Goal: Download file/media

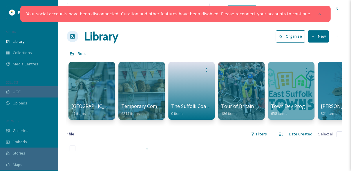
scroll to position [0, 1002]
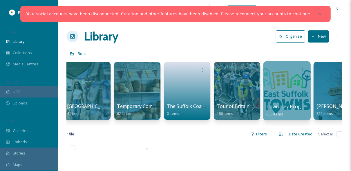
click at [282, 86] on div at bounding box center [286, 90] width 47 height 59
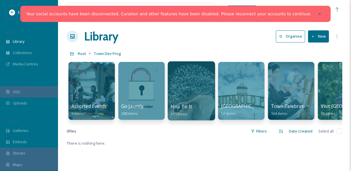
click at [179, 90] on div at bounding box center [191, 90] width 47 height 59
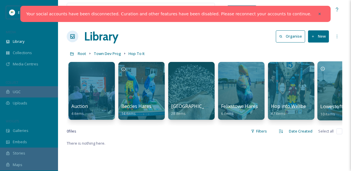
click at [325, 89] on div at bounding box center [340, 90] width 47 height 59
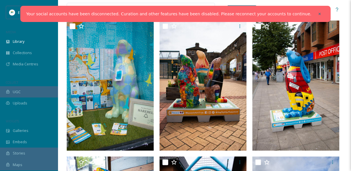
scroll to position [209, 0]
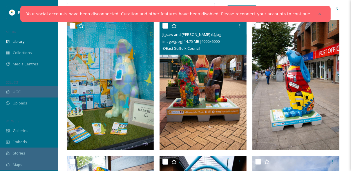
click at [224, 84] on img at bounding box center [202, 85] width 87 height 130
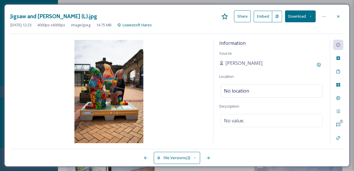
click at [301, 17] on button "Download" at bounding box center [300, 16] width 31 height 12
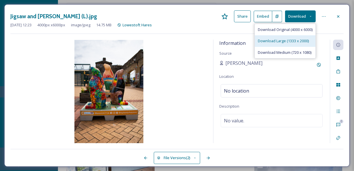
click at [283, 42] on span "Download Large (1333 x 2000)" at bounding box center [283, 41] width 51 height 6
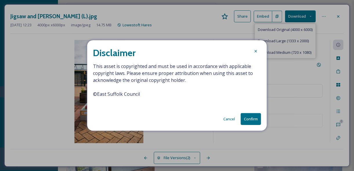
click at [247, 120] on button "Confirm" at bounding box center [251, 119] width 20 height 12
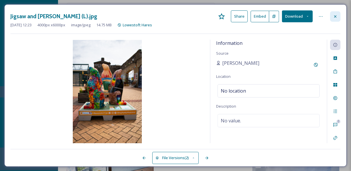
click at [337, 17] on icon at bounding box center [335, 16] width 5 height 5
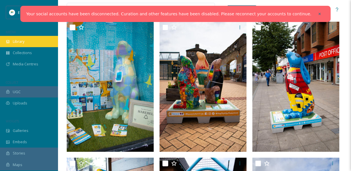
click at [20, 42] on span "Library" at bounding box center [19, 42] width 12 height 6
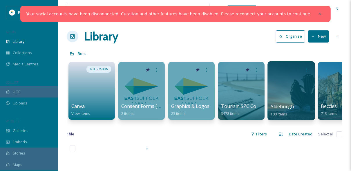
click at [288, 91] on div at bounding box center [290, 90] width 47 height 59
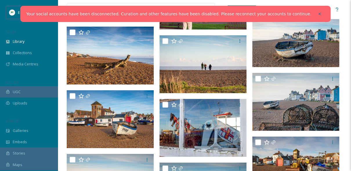
scroll to position [1484, 0]
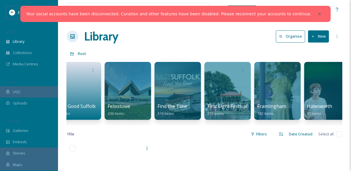
scroll to position [0, 562]
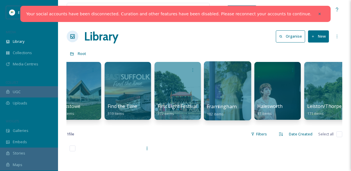
click at [232, 83] on div at bounding box center [227, 90] width 47 height 59
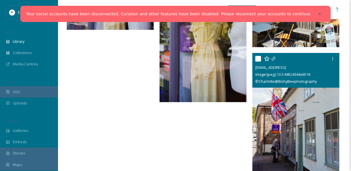
scroll to position [5913, 0]
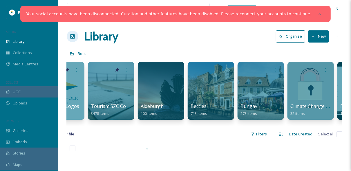
scroll to position [0, 136]
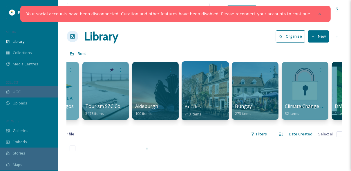
click at [201, 93] on div at bounding box center [204, 90] width 47 height 59
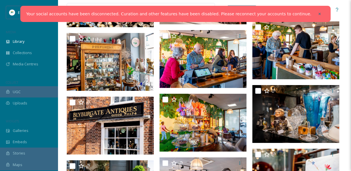
scroll to position [9695, 0]
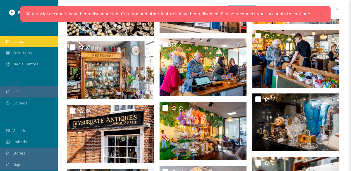
click at [17, 41] on span "Library" at bounding box center [19, 42] width 12 height 6
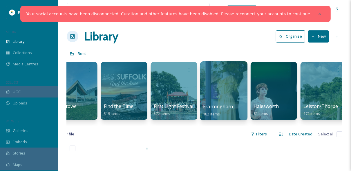
scroll to position [0, 568]
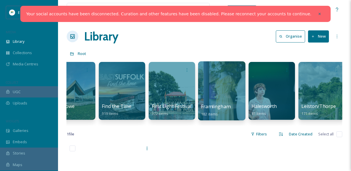
click at [228, 98] on div at bounding box center [221, 90] width 47 height 59
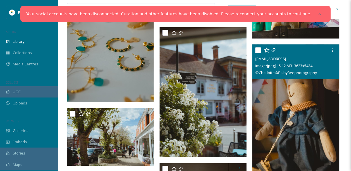
scroll to position [858, 0]
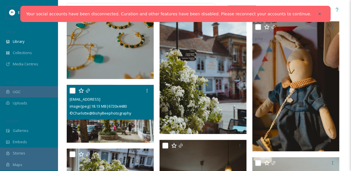
click at [121, 125] on img at bounding box center [110, 114] width 87 height 58
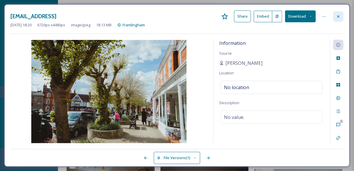
click at [339, 16] on icon at bounding box center [338, 16] width 2 height 2
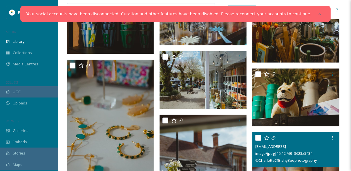
scroll to position [731, 0]
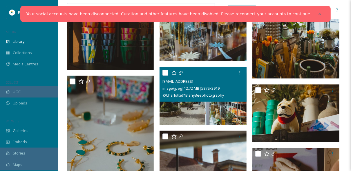
click at [221, 102] on img at bounding box center [202, 96] width 87 height 58
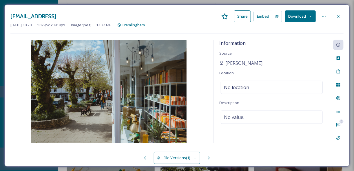
click at [295, 17] on button "Download" at bounding box center [300, 16] width 31 height 12
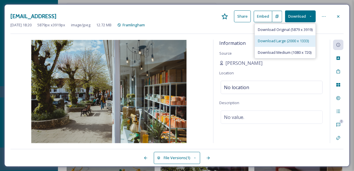
click at [281, 38] on span "Download Large (2000 x 1333)" at bounding box center [283, 41] width 51 height 6
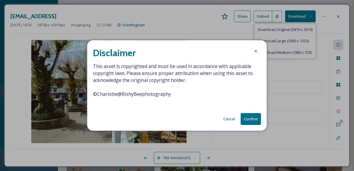
click at [247, 119] on button "Confirm" at bounding box center [251, 119] width 20 height 12
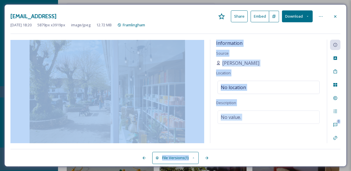
drag, startPoint x: 94, startPoint y: 94, endPoint x: 143, endPoint y: 94, distance: 48.7
click at [225, 140] on div "Information Source [PERSON_NAME] Location No location Description No value." at bounding box center [268, 92] width 117 height 104
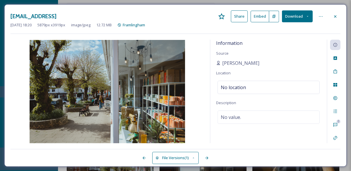
scroll to position [824, 0]
click at [335, 99] on icon at bounding box center [335, 99] width 4 height 4
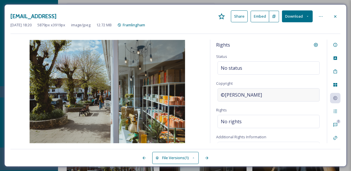
drag, startPoint x: 221, startPoint y: 93, endPoint x: 300, endPoint y: 97, distance: 78.9
click at [300, 97] on div "©[PERSON_NAME]" at bounding box center [268, 94] width 102 height 13
drag, startPoint x: 291, startPoint y: 95, endPoint x: 216, endPoint y: 95, distance: 75.7
click at [216, 95] on div "Rights Status No status Copyright [PERSON_NAME] Rights No rights Additional Rig…" at bounding box center [268, 92] width 117 height 104
